Goal: Use online tool/utility: Use online tool/utility

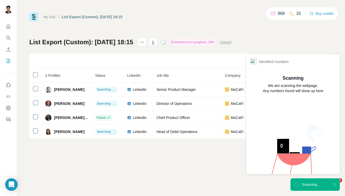
click at [297, 183] on icon at bounding box center [297, 184] width 7 height 7
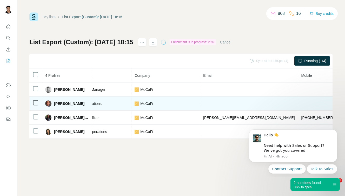
scroll to position [0, 140]
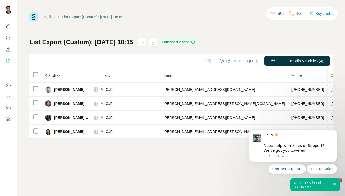
click at [304, 185] on div "4 numbers found Click to open" at bounding box center [307, 184] width 27 height 9
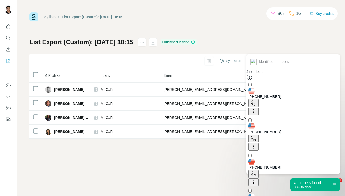
click at [257, 100] on icon at bounding box center [254, 103] width 6 height 6
click at [256, 136] on icon at bounding box center [253, 138] width 5 height 5
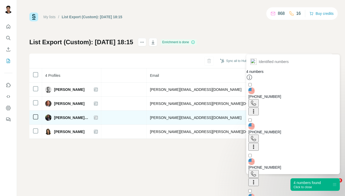
scroll to position [0, 157]
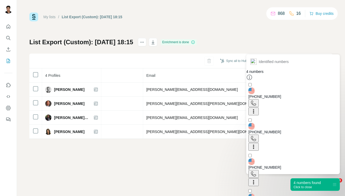
click at [257, 171] on icon at bounding box center [254, 174] width 6 height 6
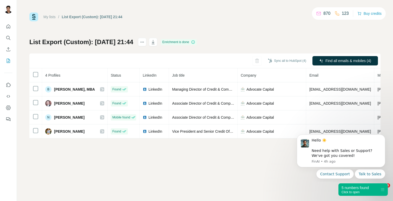
scroll to position [0, 135]
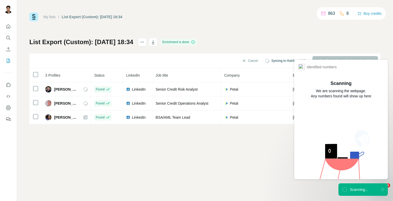
click at [350, 190] on div "Scanning..." at bounding box center [359, 189] width 18 height 5
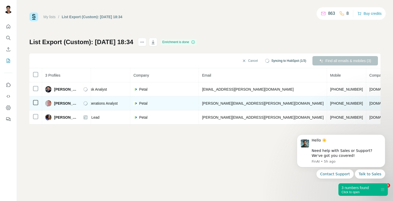
scroll to position [0, 100]
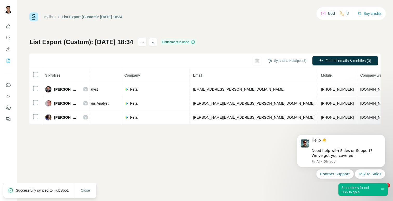
click at [353, 192] on div "Click to open" at bounding box center [355, 193] width 27 height 4
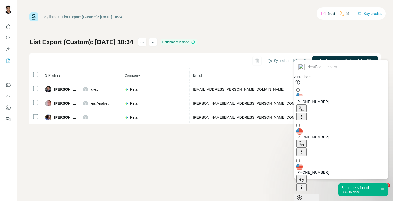
click at [305, 105] on icon at bounding box center [302, 108] width 6 height 6
click at [304, 106] on icon at bounding box center [301, 108] width 5 height 5
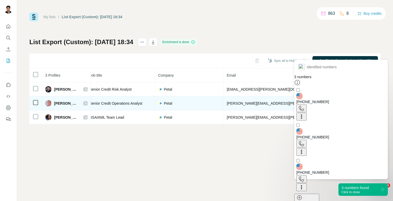
scroll to position [0, 59]
